Goal: Task Accomplishment & Management: Complete application form

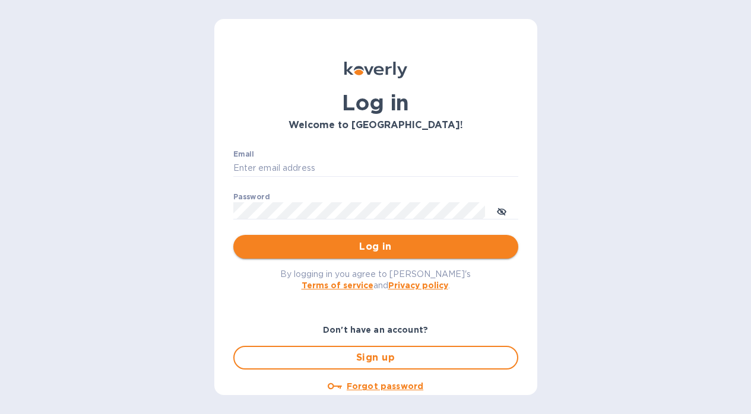
type input "admin@hogsheadwineco.com"
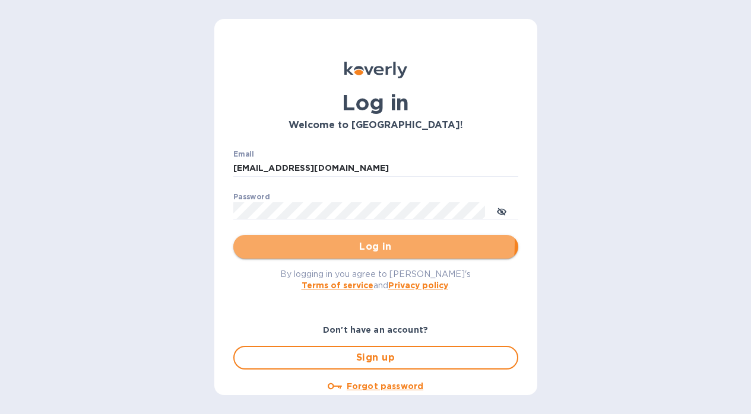
click at [320, 243] on span "Log in" at bounding box center [376, 247] width 266 height 14
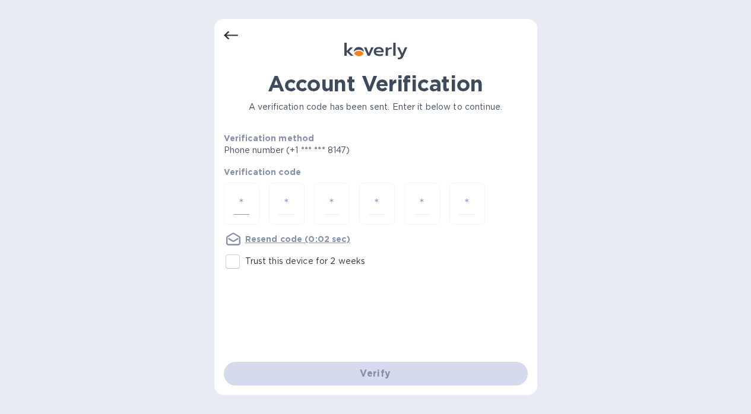
click at [240, 210] on input "number" at bounding box center [241, 204] width 15 height 22
type input "1"
type input "0"
type input "9"
type input "1"
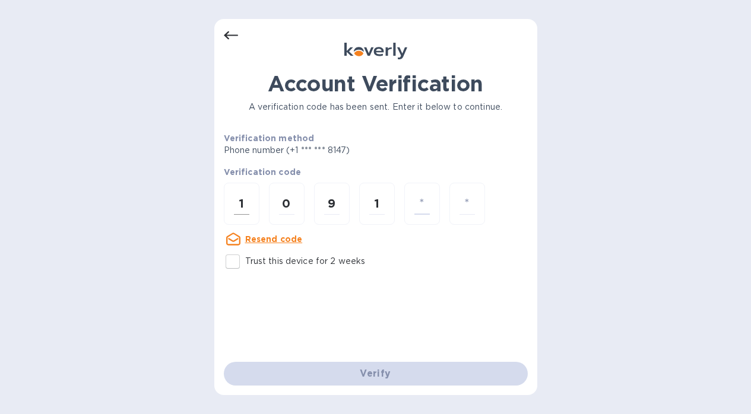
type input "4"
type input "2"
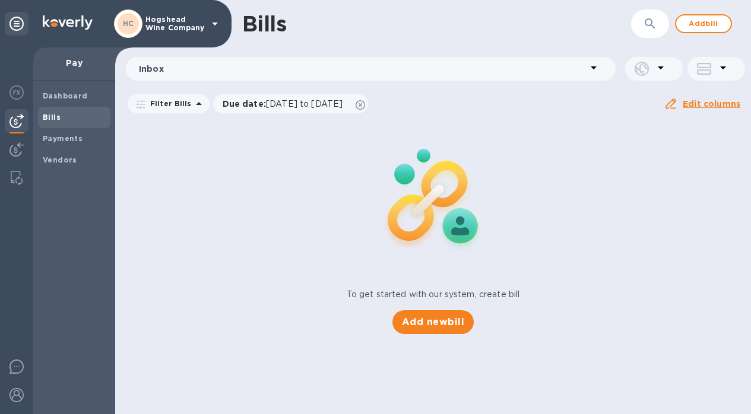
click at [66, 114] on span "Bills" at bounding box center [74, 118] width 63 height 12
click at [66, 160] on b "Vendors" at bounding box center [60, 159] width 34 height 9
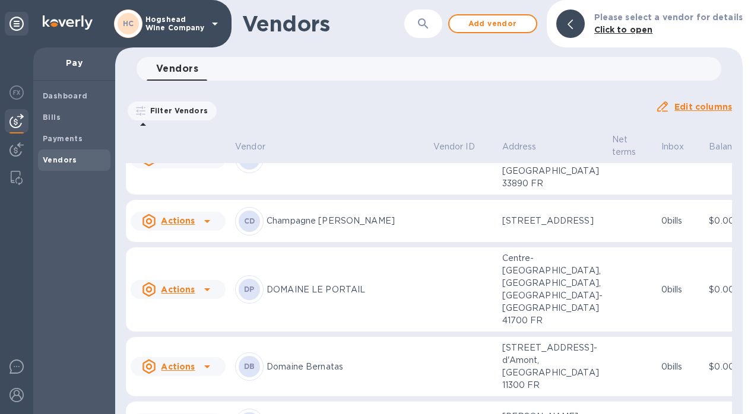
scroll to position [249, 0]
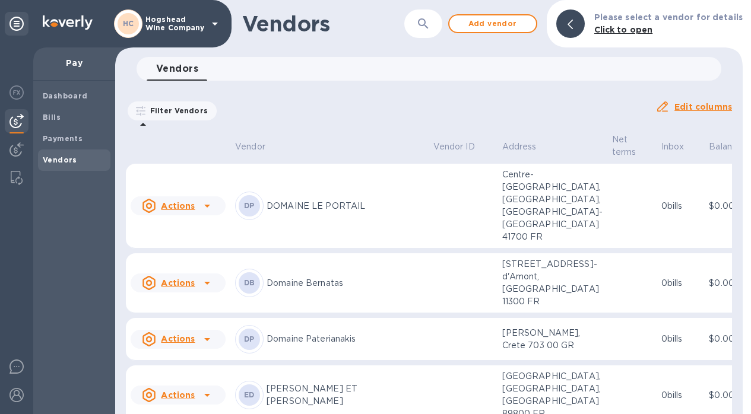
click at [428, 159] on td at bounding box center [462, 137] width 69 height 43
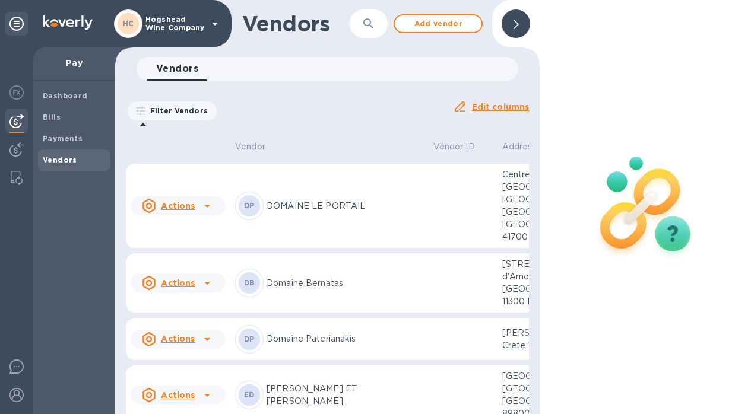
scroll to position [255, 0]
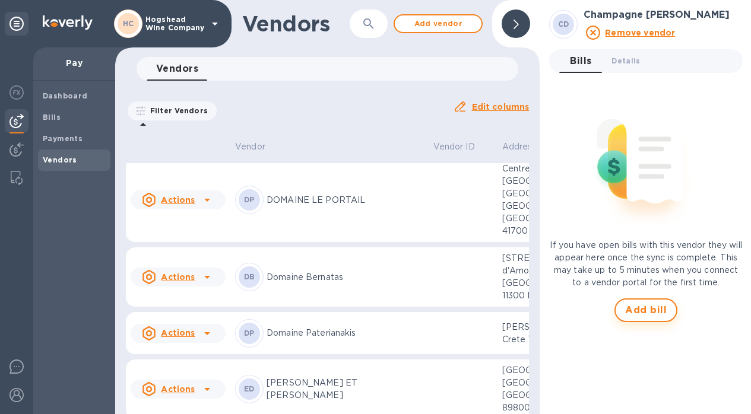
click at [665, 308] on span "Add bill" at bounding box center [646, 310] width 42 height 14
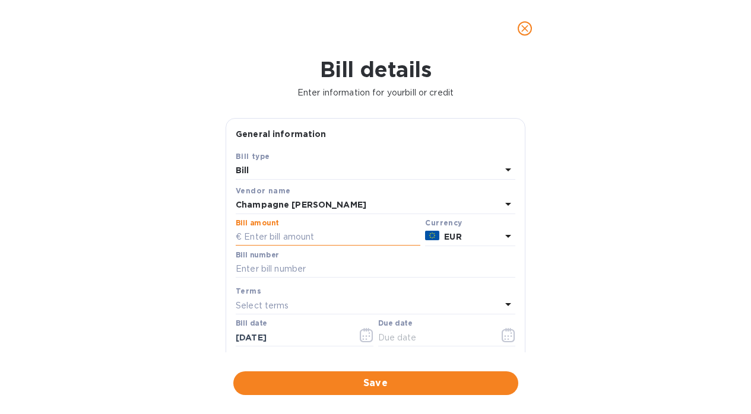
click at [358, 231] on input "text" at bounding box center [328, 237] width 185 height 18
type input "13,716"
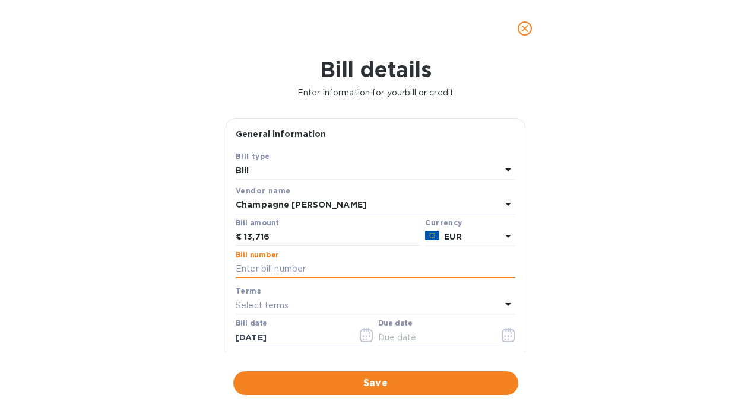
click at [341, 268] on input "text" at bounding box center [376, 270] width 280 height 18
paste input "20250231"
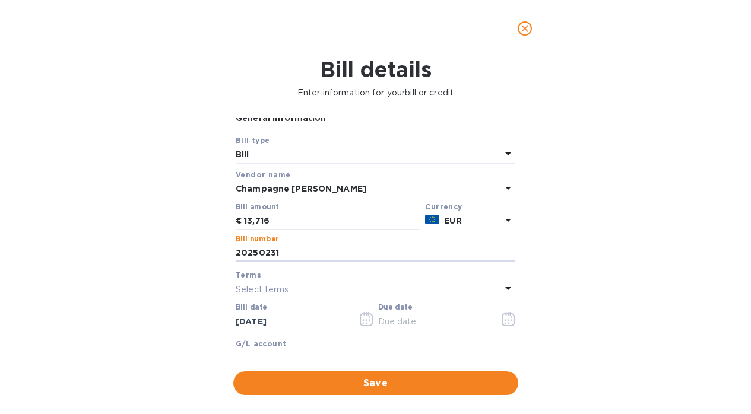
scroll to position [17, 0]
type input "20250231"
click at [277, 285] on p "Select terms" at bounding box center [262, 289] width 53 height 12
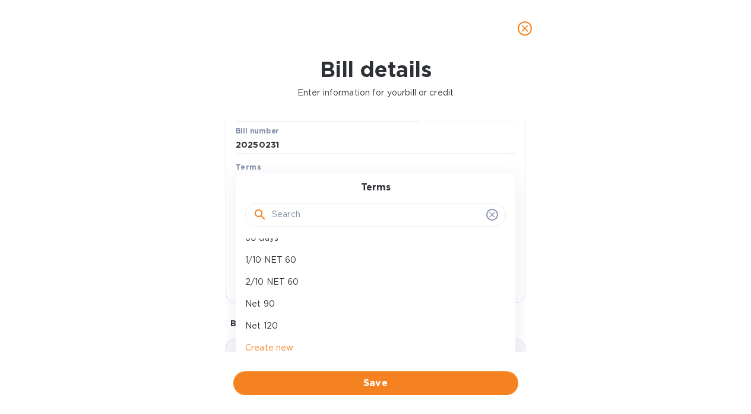
scroll to position [40, 0]
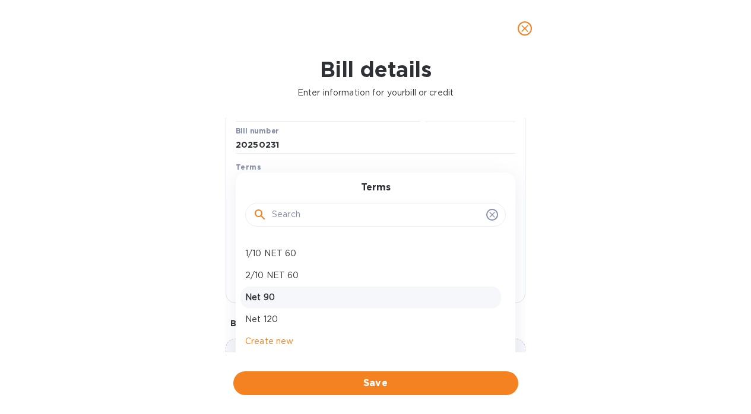
click at [299, 297] on p "Net 90" at bounding box center [370, 297] width 251 height 12
type input "[DATE]"
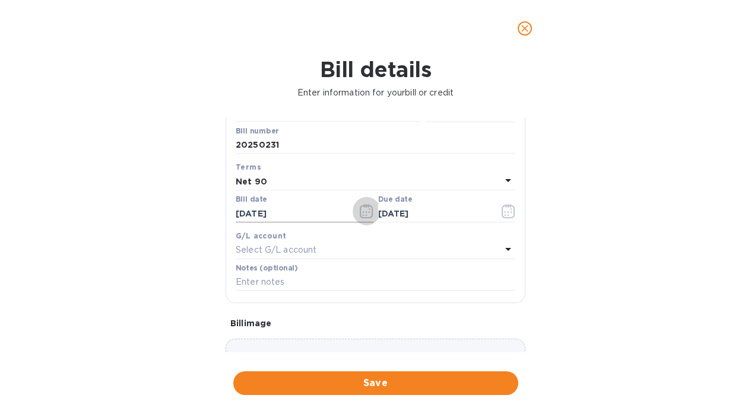
click at [364, 214] on icon "button" at bounding box center [367, 211] width 14 height 14
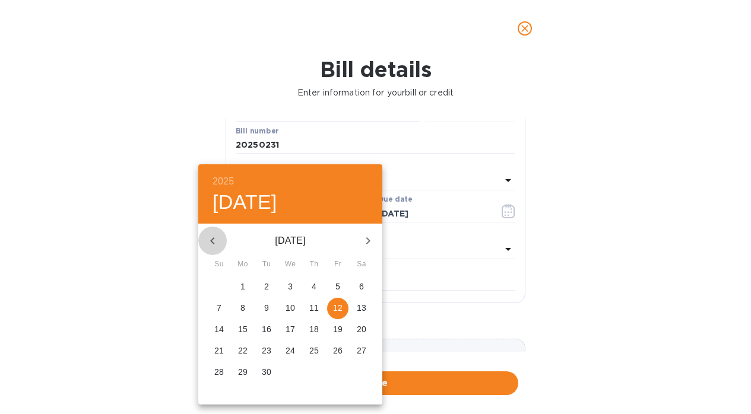
click at [211, 240] on icon "button" at bounding box center [212, 240] width 4 height 7
click at [211, 237] on icon "button" at bounding box center [212, 241] width 14 height 14
click at [264, 285] on p "1" at bounding box center [266, 287] width 5 height 12
type input "[DATE]"
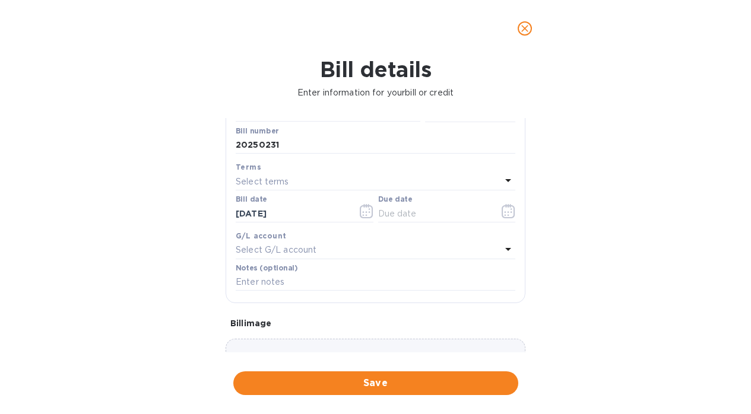
click at [311, 256] on p "Select G/L account" at bounding box center [276, 250] width 81 height 12
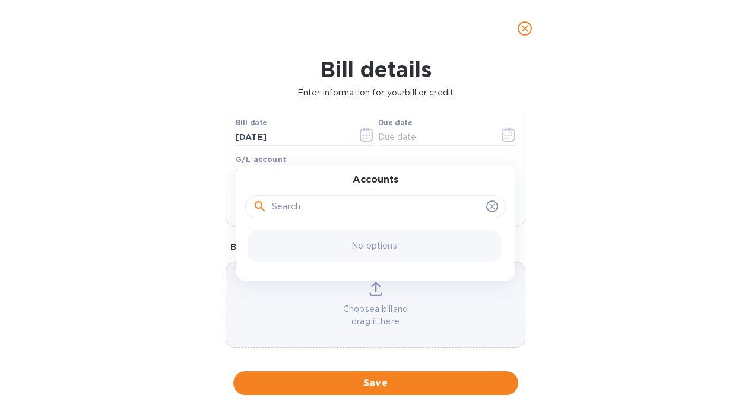
scroll to position [210, 0]
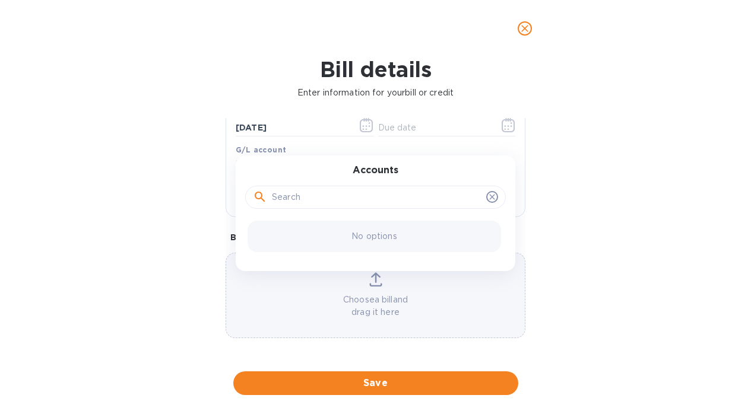
click at [488, 198] on icon at bounding box center [491, 196] width 9 height 9
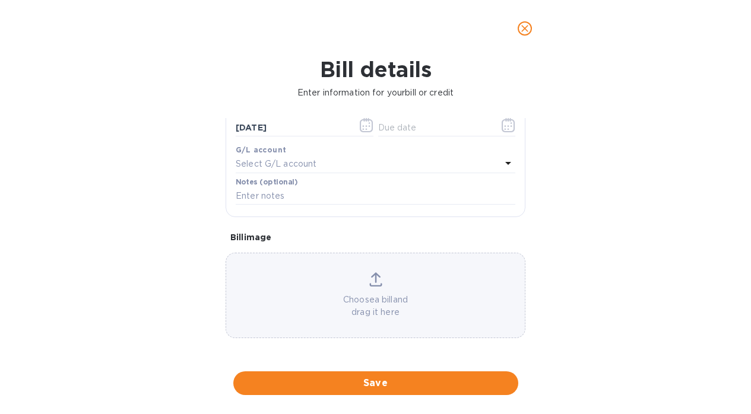
click at [670, 206] on div "Bill details Enter information for your bill or credit General information Save…" at bounding box center [375, 235] width 751 height 357
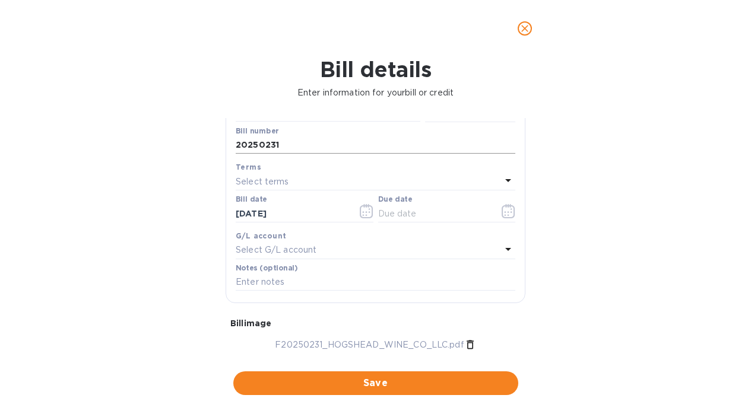
scroll to position [131, 0]
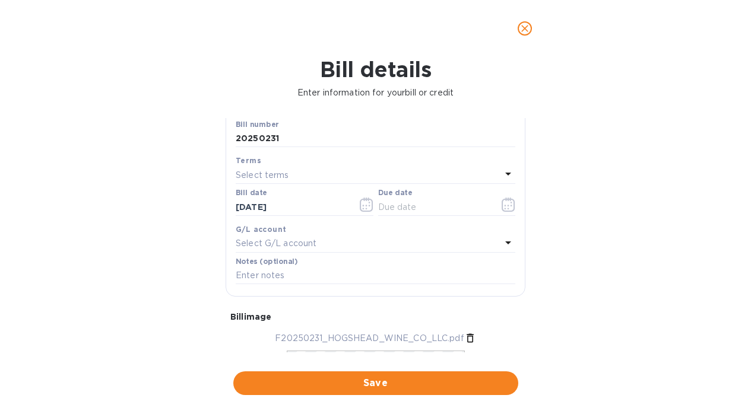
click at [307, 174] on div "Select terms" at bounding box center [368, 175] width 265 height 17
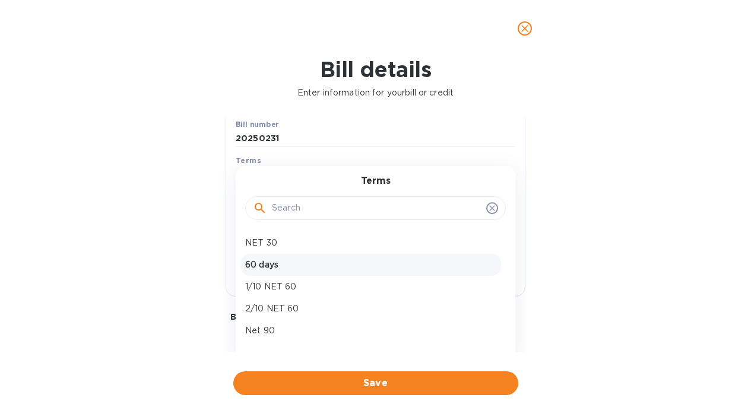
click at [291, 259] on p "60 days" at bounding box center [370, 265] width 251 height 12
type input "[DATE]"
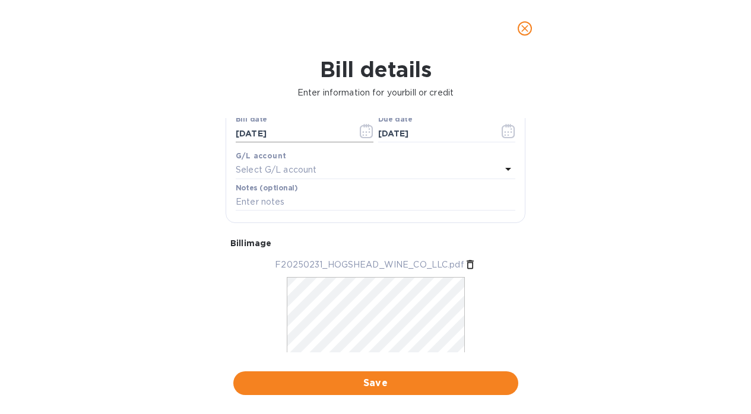
scroll to position [248, 0]
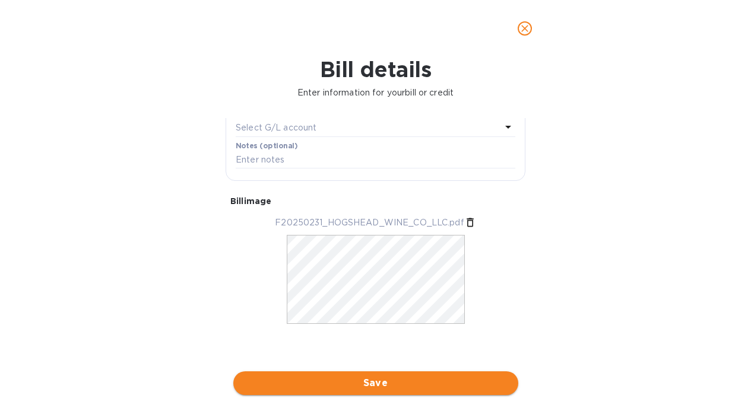
click at [322, 380] on span "Save" at bounding box center [376, 383] width 266 height 14
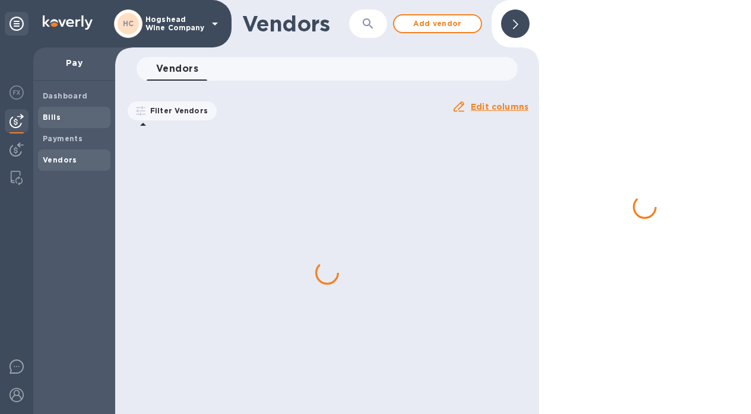
click at [47, 118] on b "Bills" at bounding box center [52, 117] width 18 height 9
